Goal: Information Seeking & Learning: Get advice/opinions

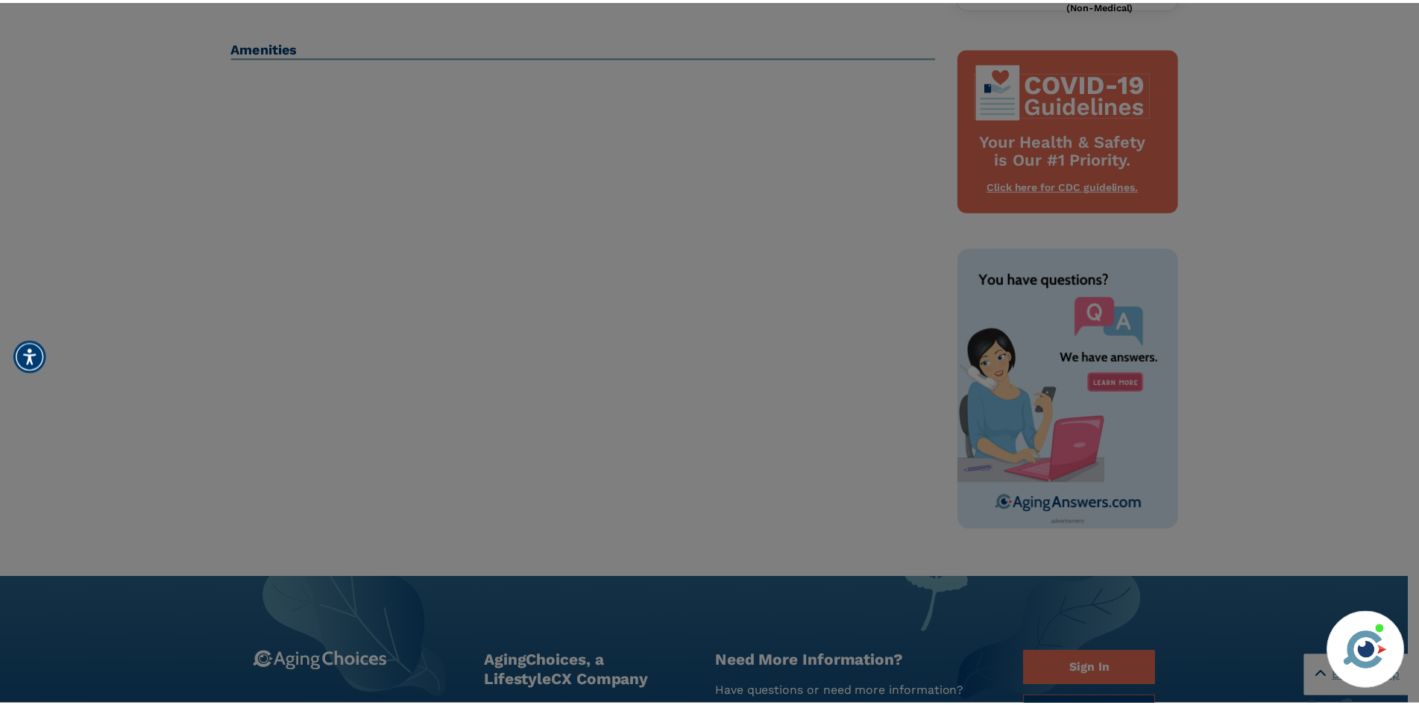
scroll to position [746, 0]
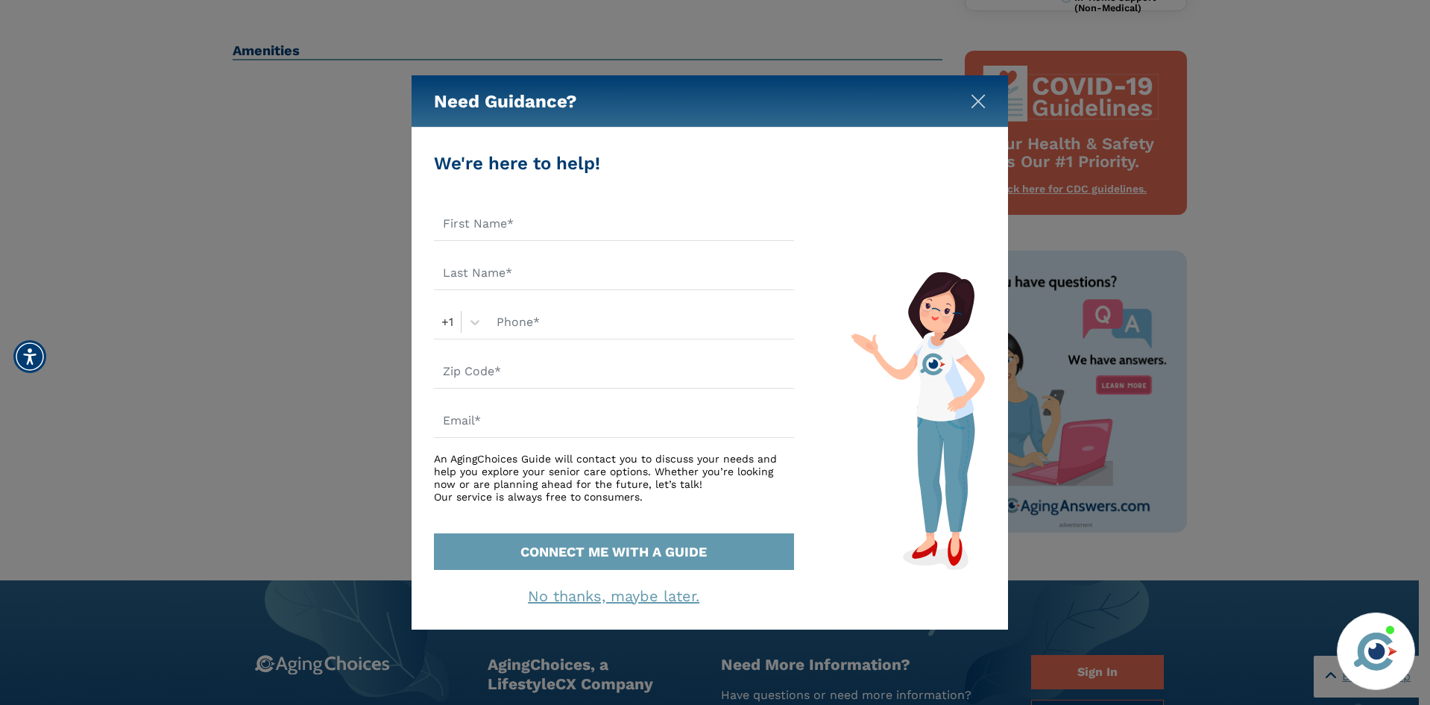
click at [978, 101] on img "Close" at bounding box center [978, 101] width 15 height 15
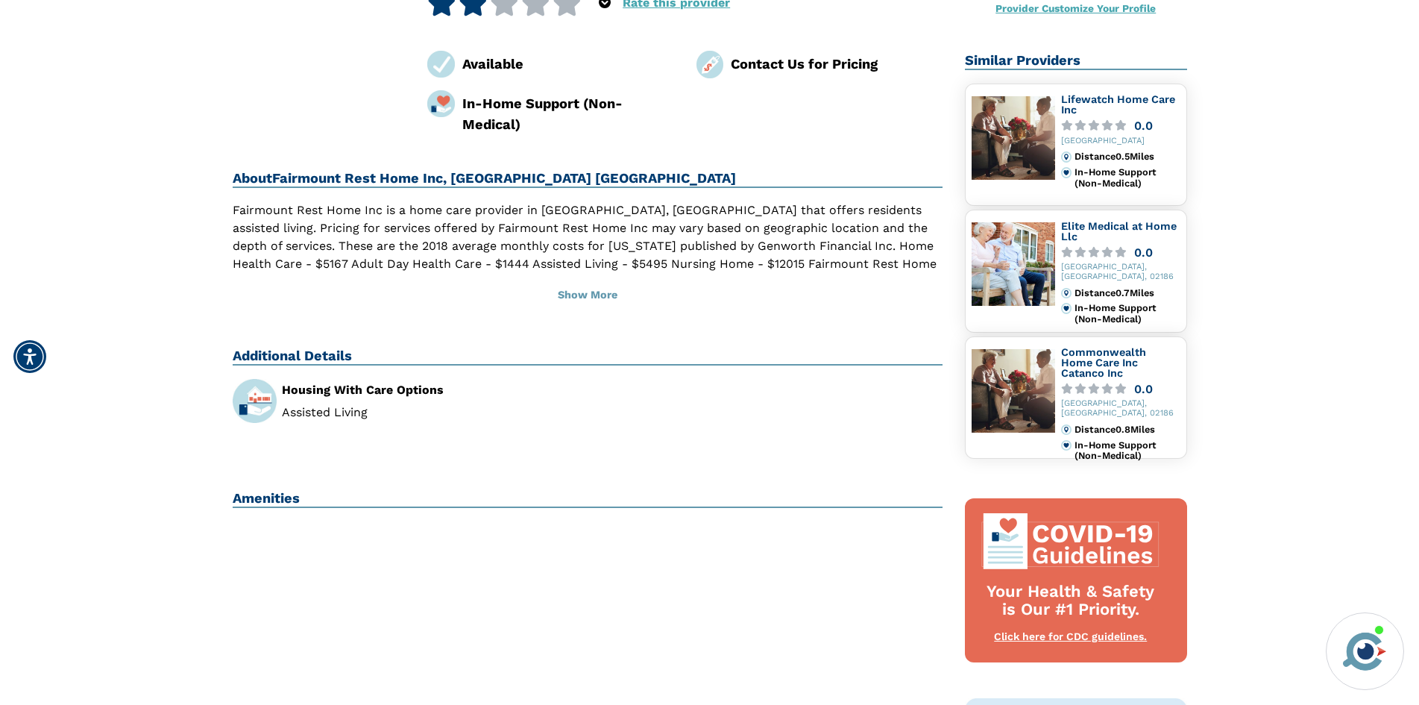
scroll to position [224, 0]
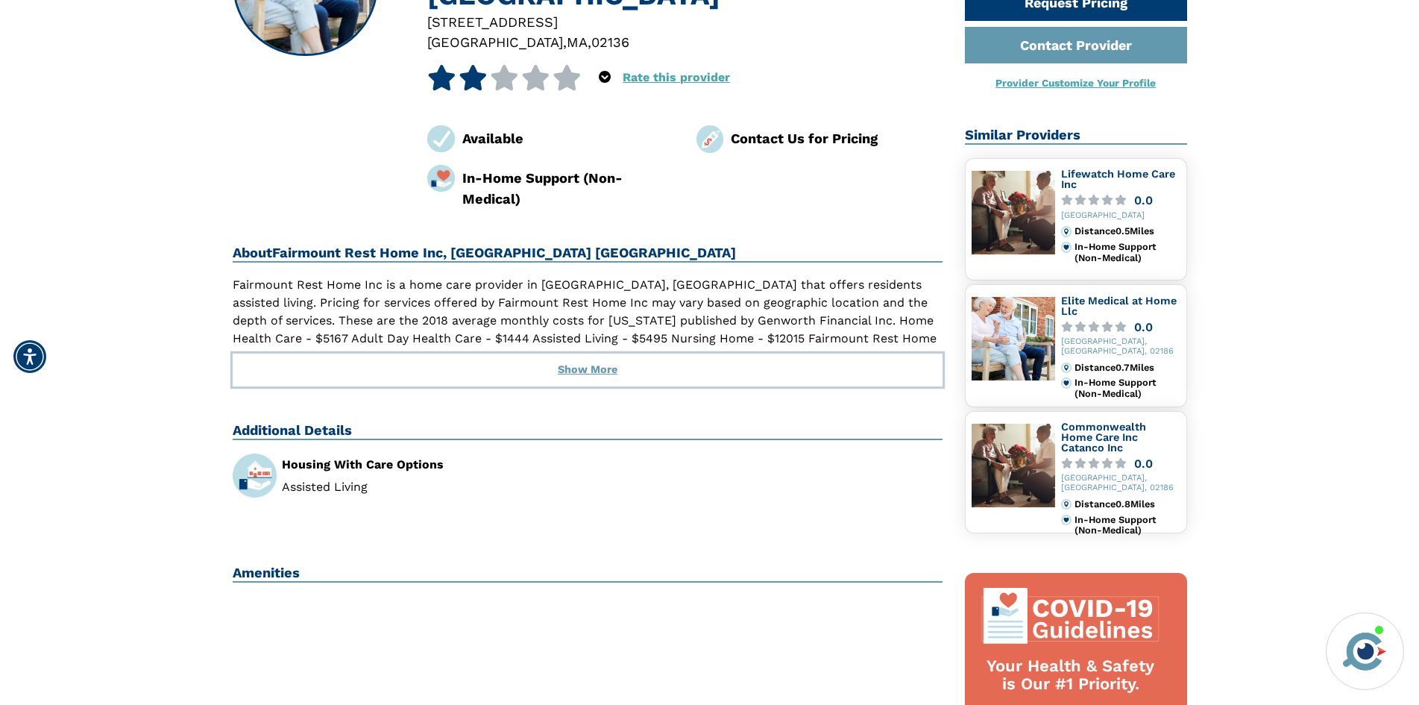
click at [587, 353] on button "Show More" at bounding box center [588, 369] width 711 height 33
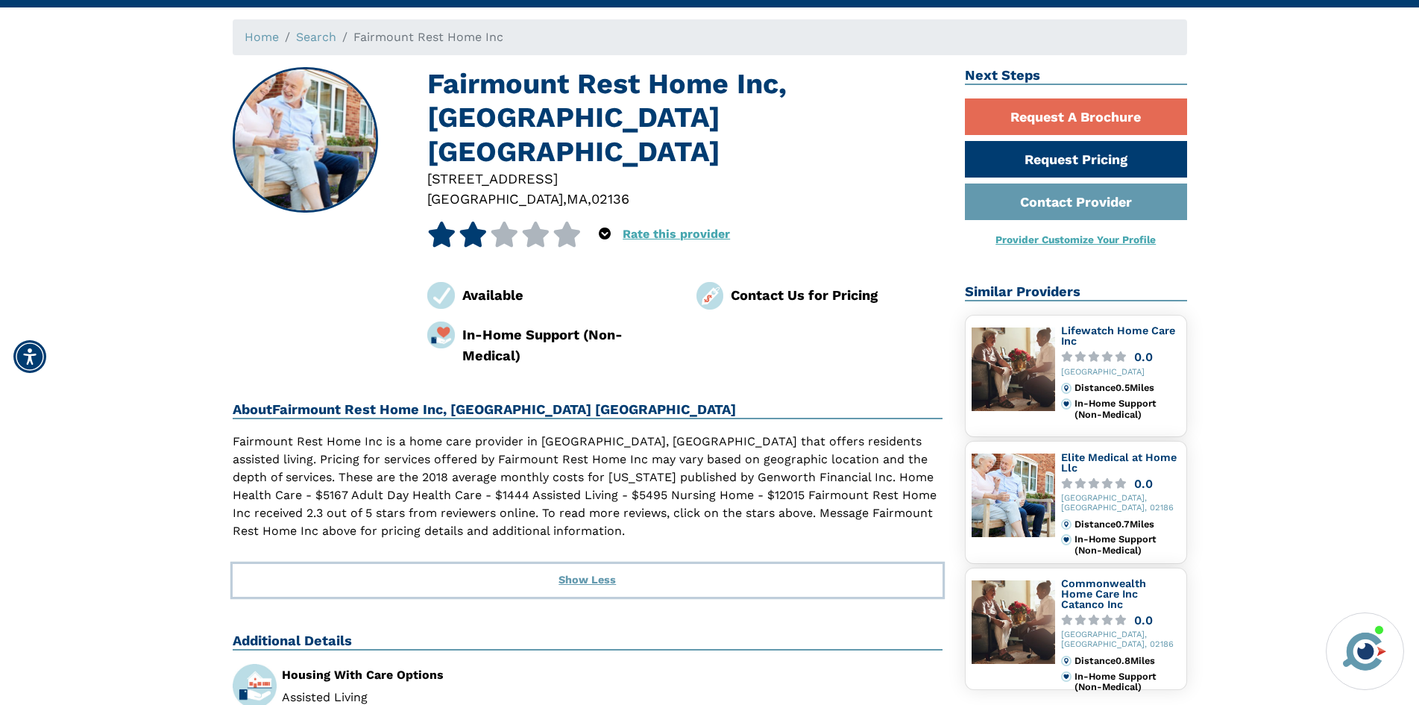
scroll to position [0, 0]
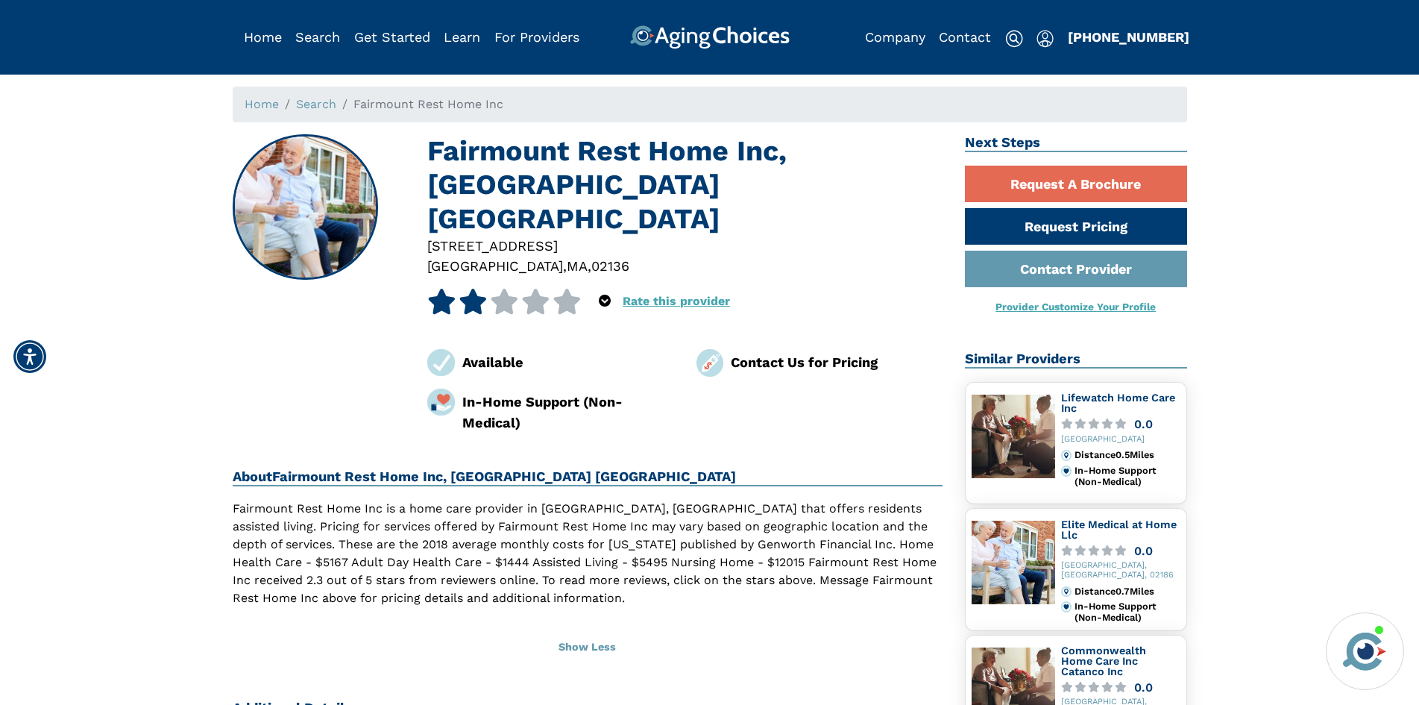
click at [448, 289] on icon at bounding box center [441, 301] width 29 height 25
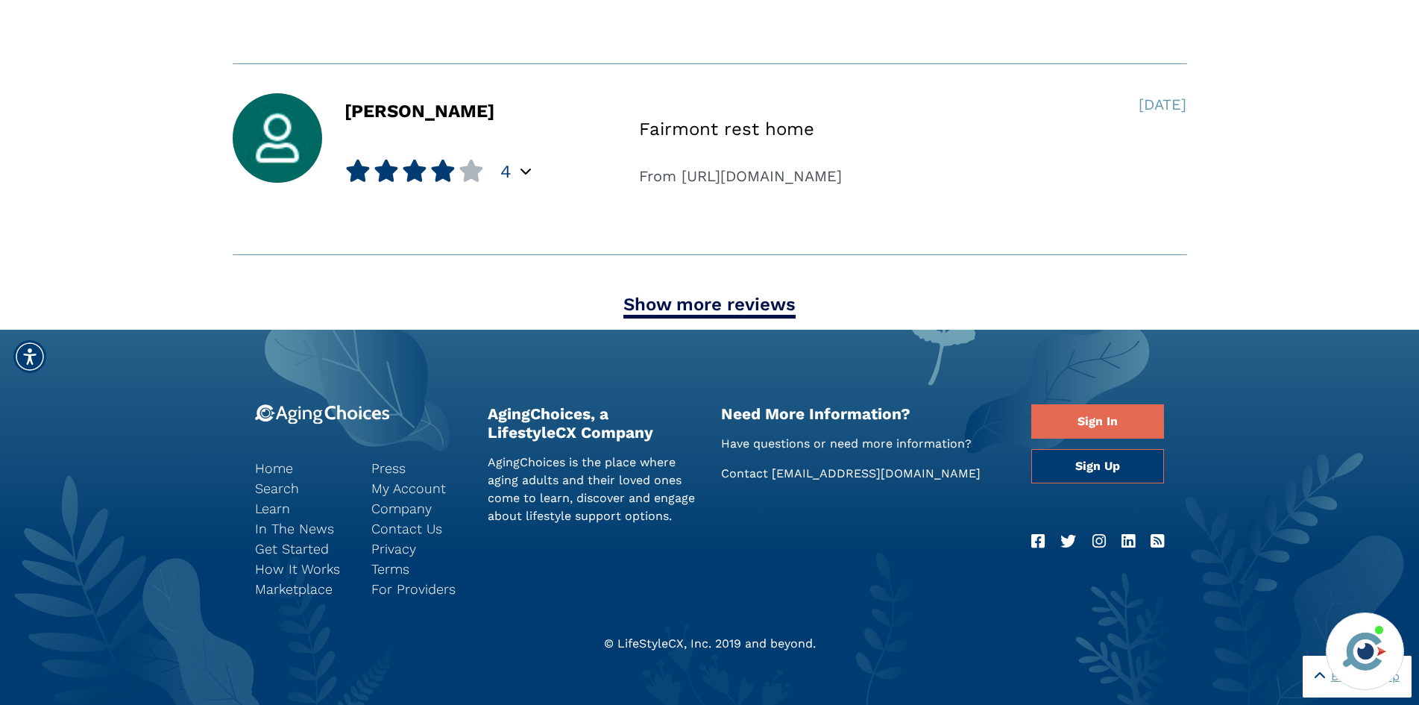
scroll to position [1715, 0]
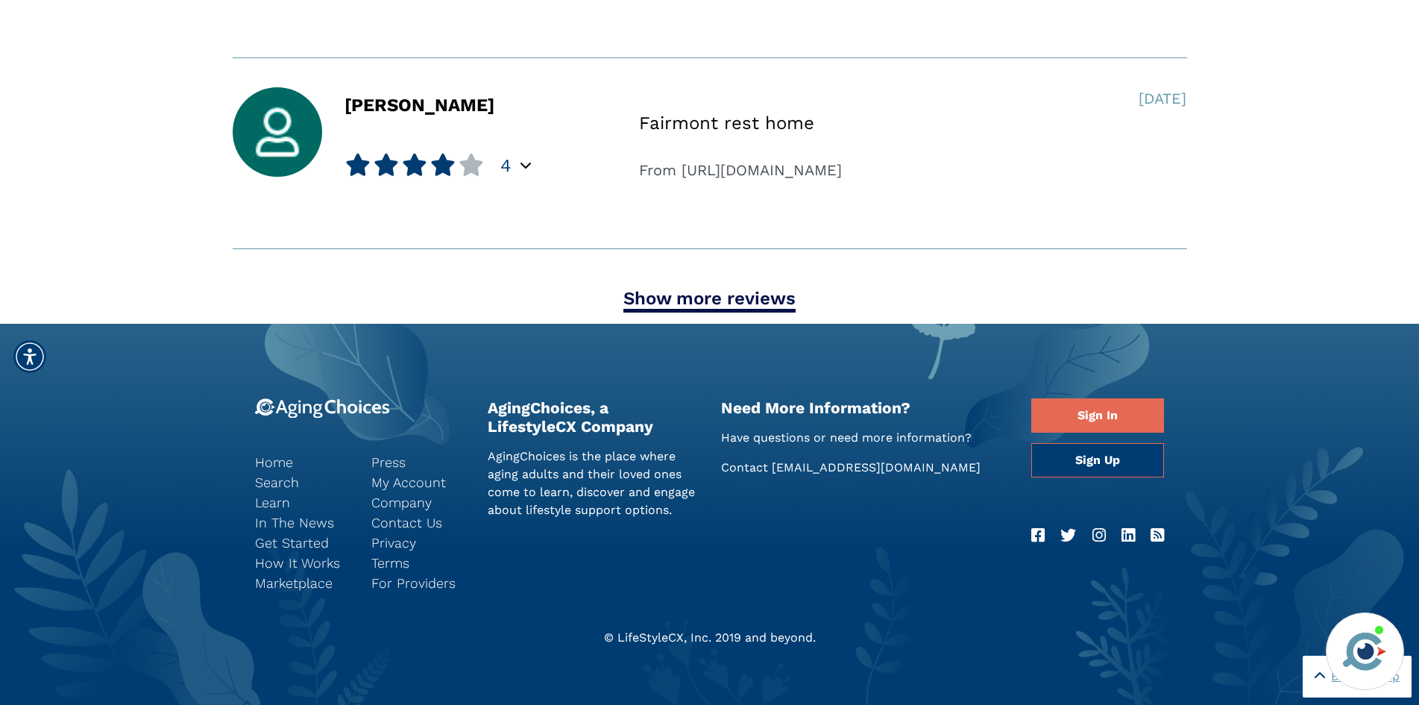
click at [679, 298] on link "Show more reviews" at bounding box center [709, 300] width 172 height 25
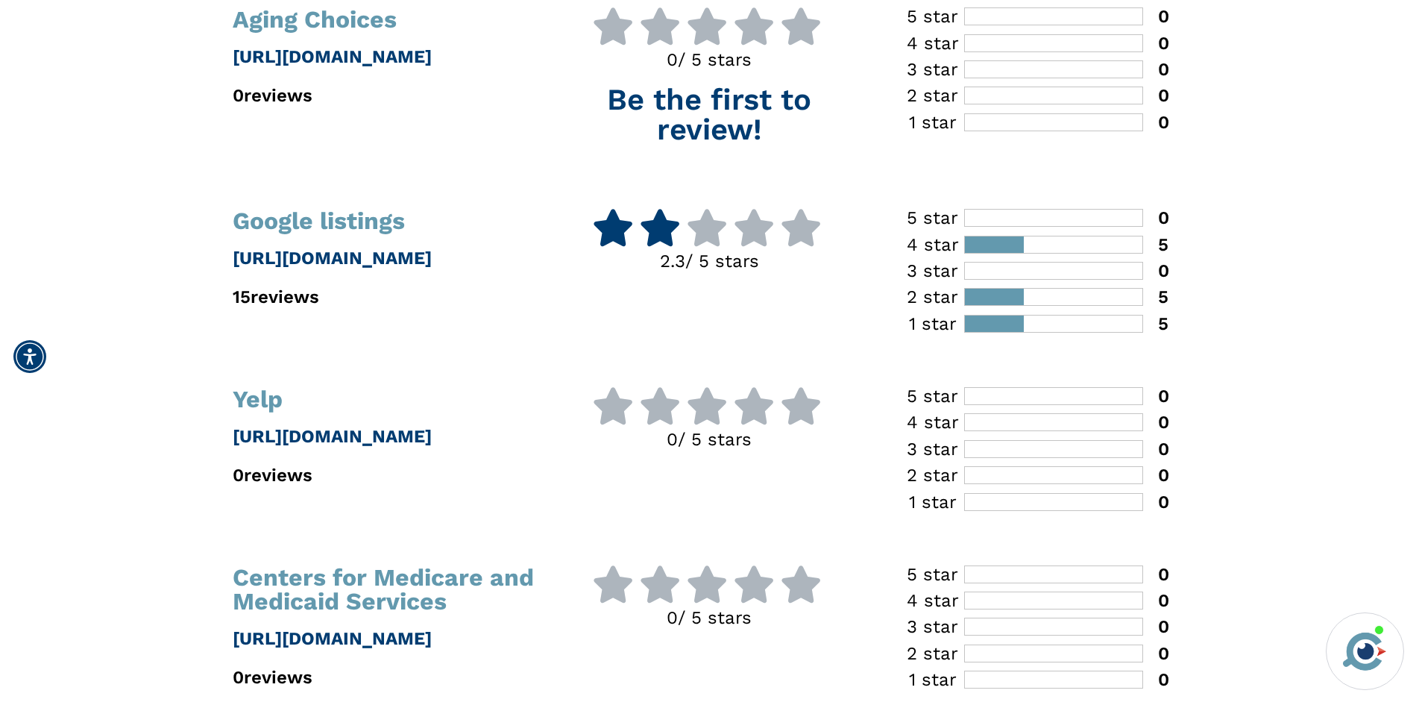
scroll to position [149, 0]
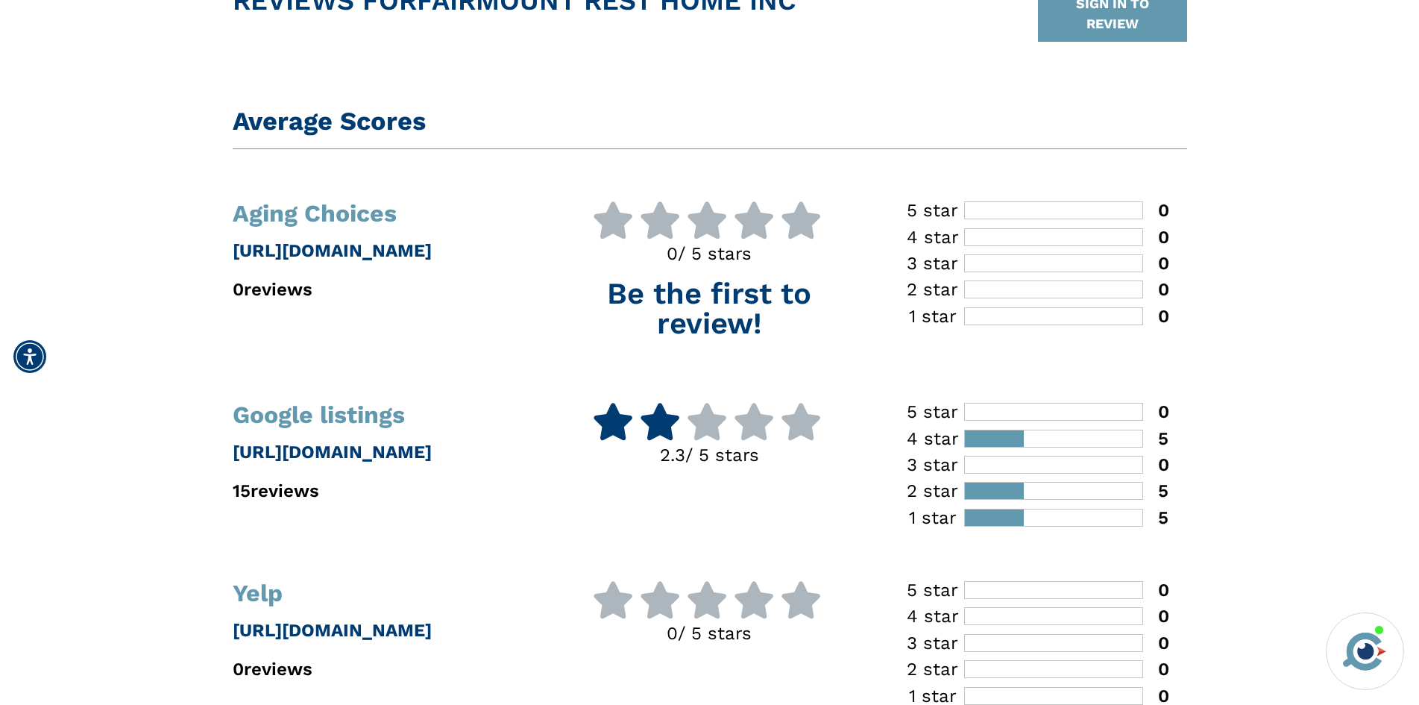
click at [613, 436] on icon at bounding box center [613, 421] width 42 height 37
click at [614, 419] on icon at bounding box center [613, 421] width 42 height 37
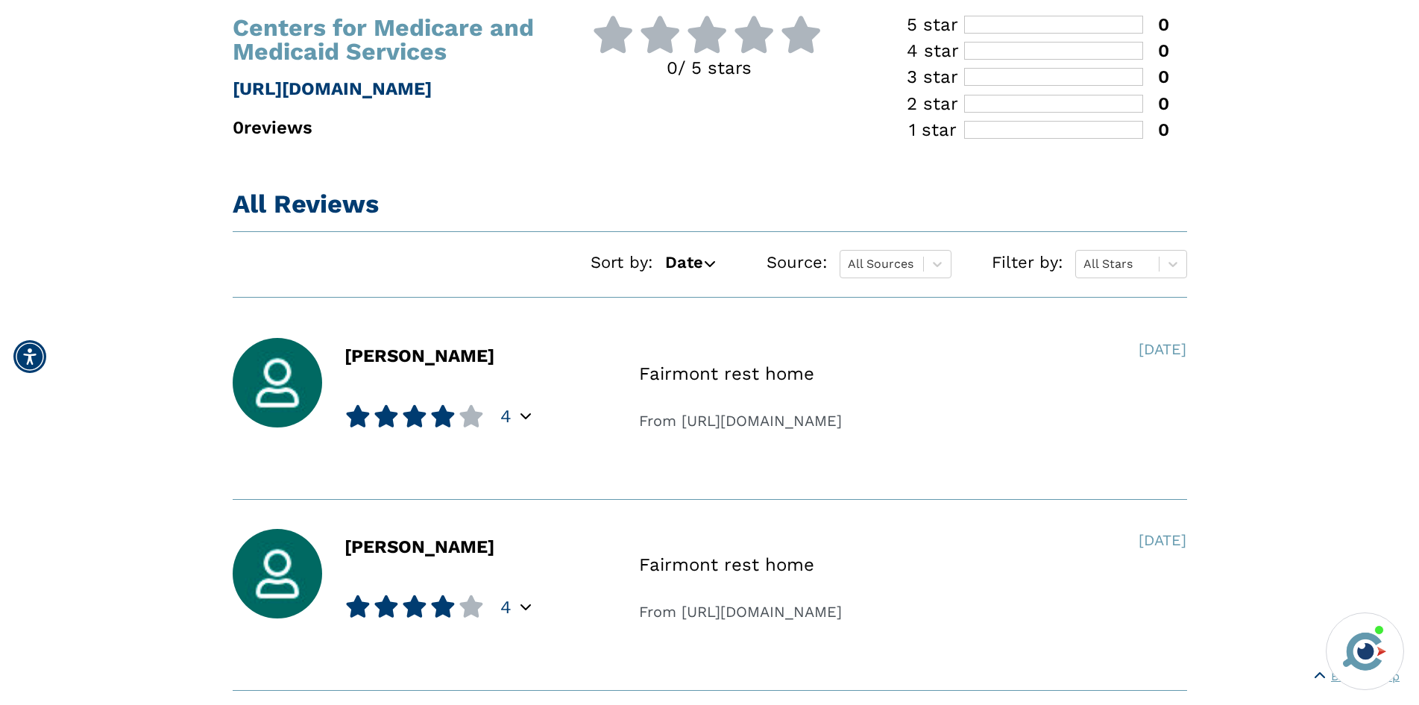
scroll to position [895, 0]
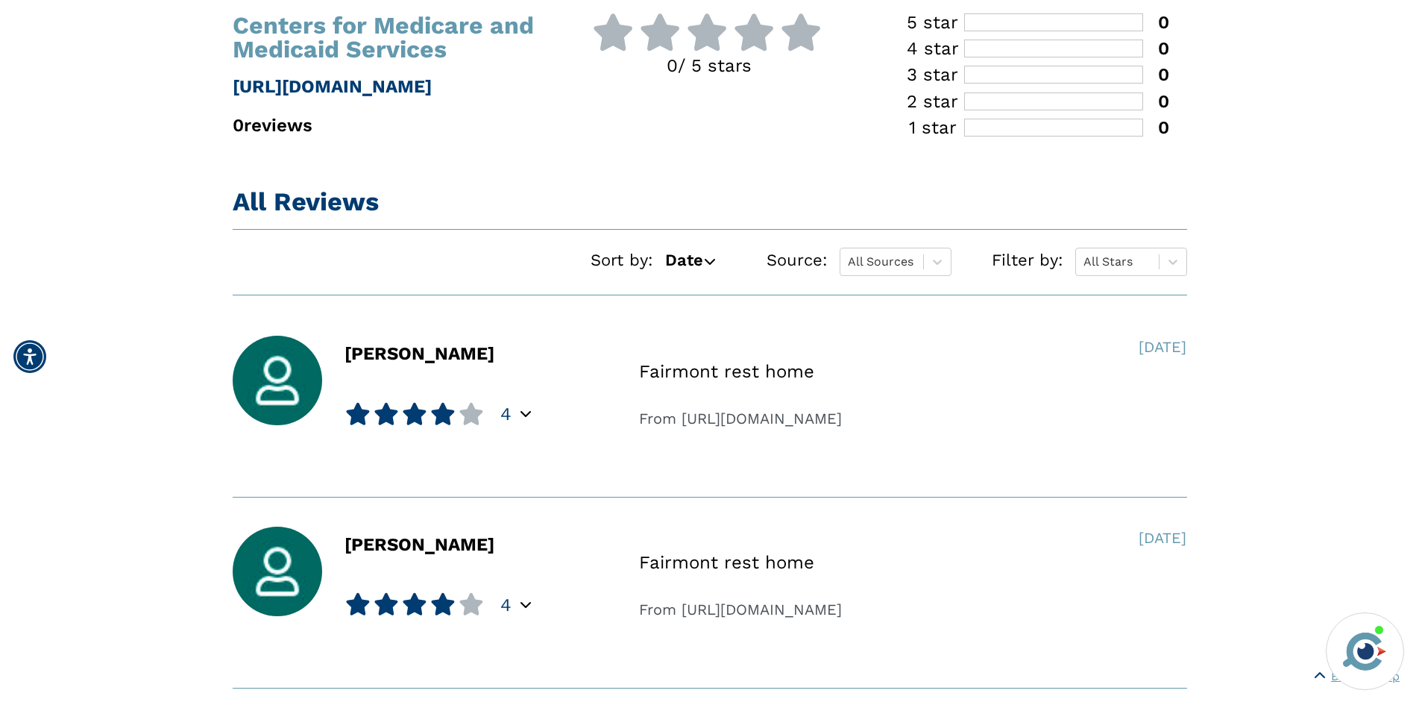
click at [709, 262] on icon at bounding box center [709, 261] width 12 height 12
click at [711, 259] on icon at bounding box center [709, 259] width 12 height 12
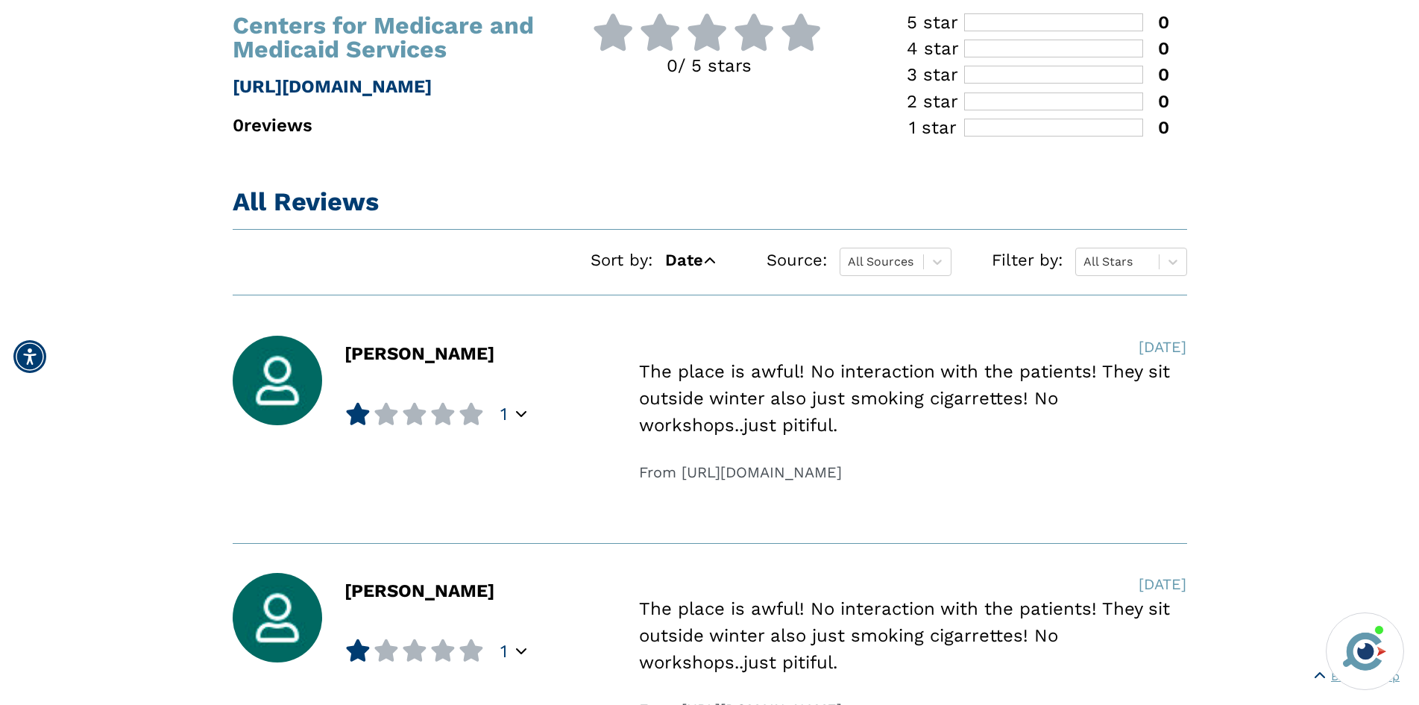
click at [711, 259] on icon at bounding box center [709, 261] width 12 height 12
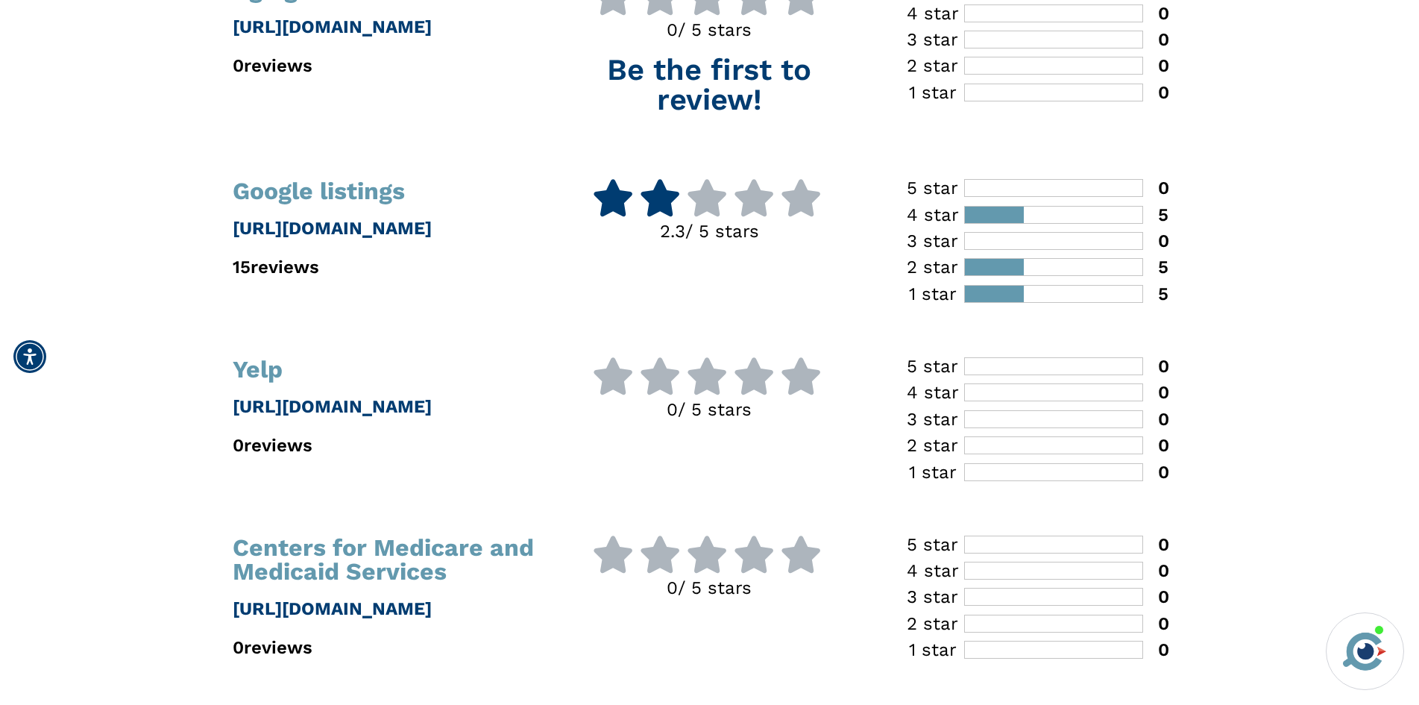
scroll to position [0, 0]
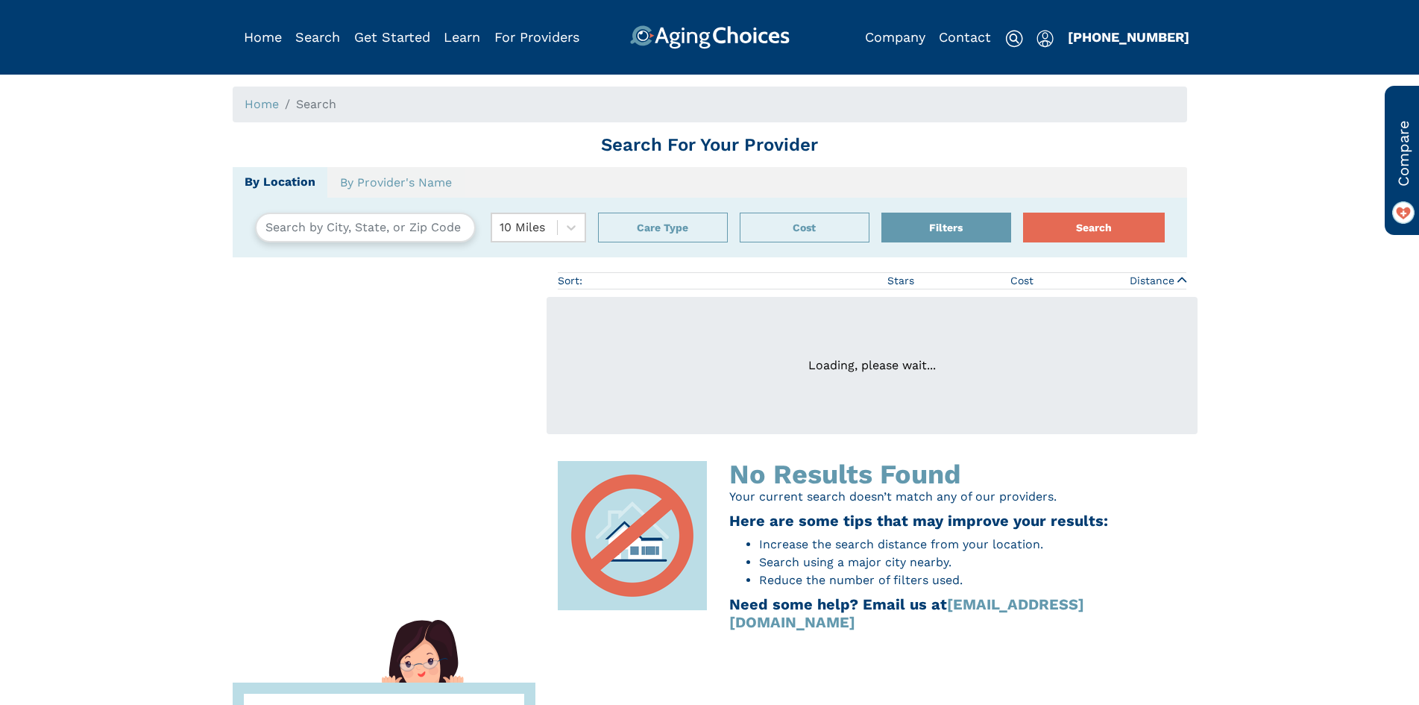
type input "[GEOGRAPHIC_DATA], [US_STATE][GEOGRAPHIC_DATA]"
